Goal: Find contact information

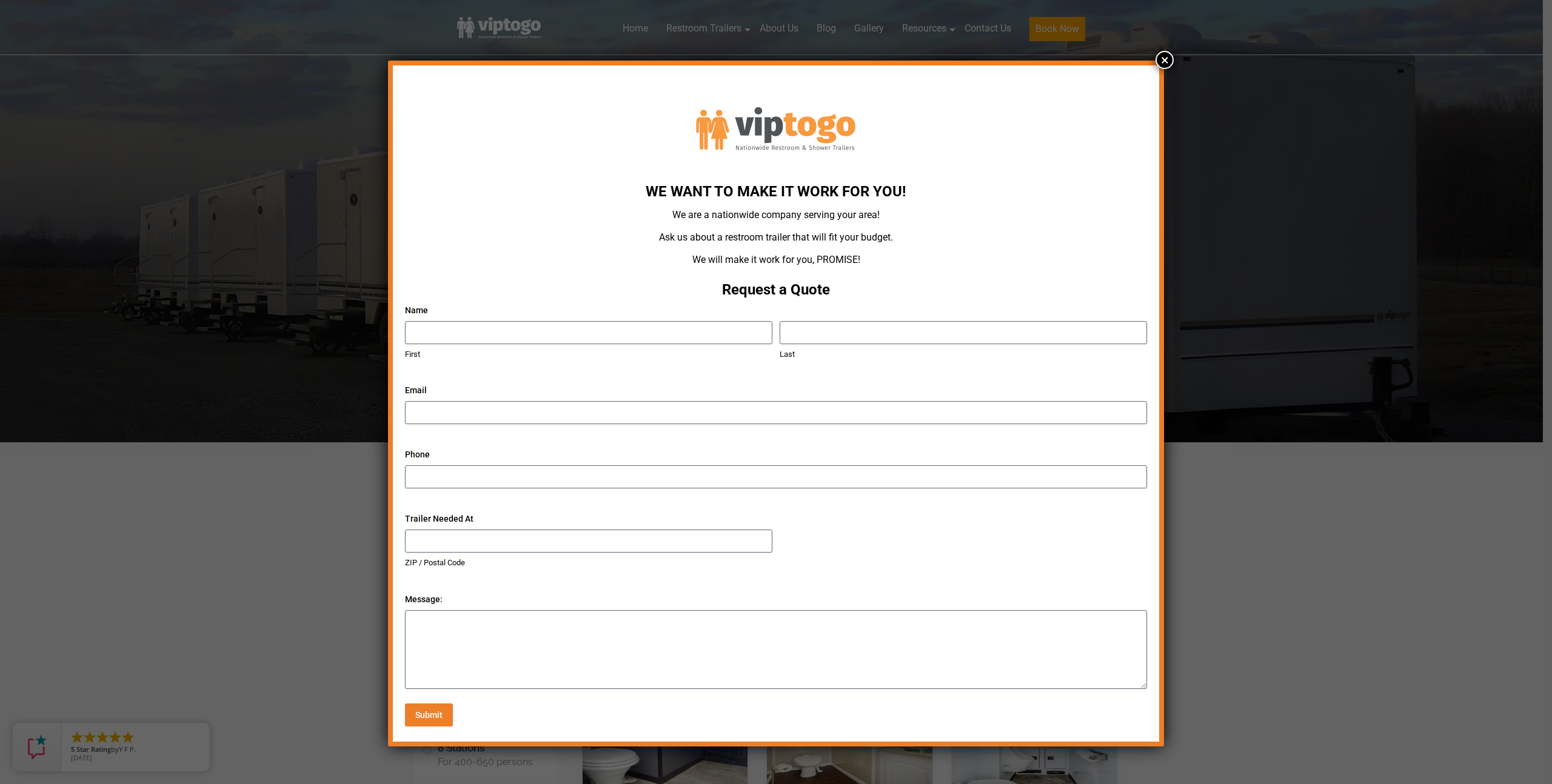
click at [197, 297] on div "We Want To Make It Work For You! We are a nationwide company serving your area!…" at bounding box center [776, 392] width 1552 height 784
click at [1163, 60] on button "×" at bounding box center [1165, 60] width 18 height 18
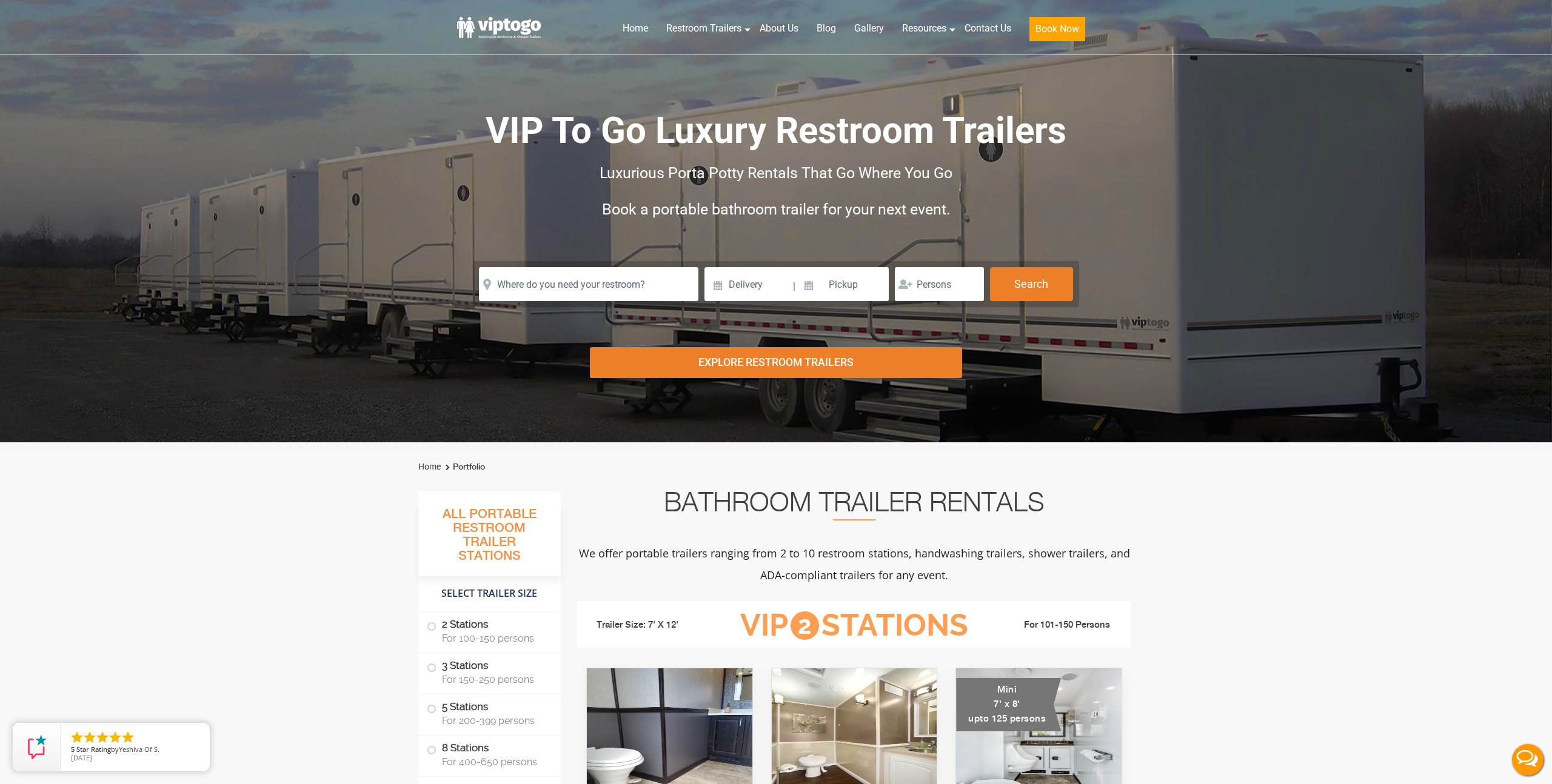
click at [986, 34] on div at bounding box center [776, 392] width 1552 height 784
click at [986, 26] on div at bounding box center [776, 392] width 1552 height 784
click at [984, 29] on link "Contact Us" at bounding box center [988, 29] width 65 height 27
